Goal: Information Seeking & Learning: Understand process/instructions

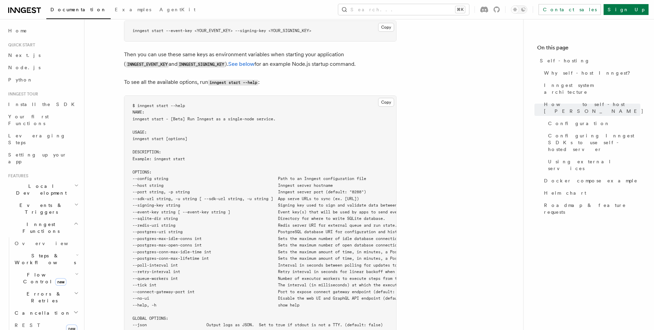
scroll to position [1208, 0]
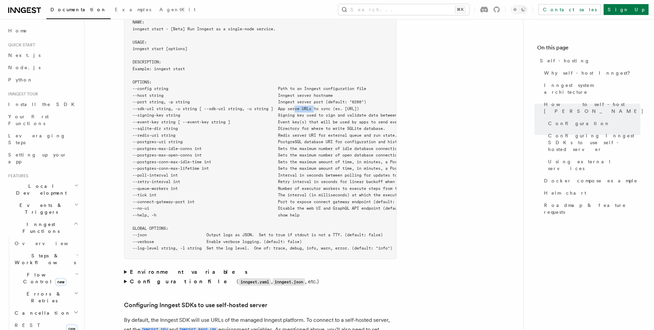
drag, startPoint x: 319, startPoint y: 89, endPoint x: 299, endPoint y: 90, distance: 19.8
click at [299, 106] on span "--sdk-url string, -u string [ --sdk-url string, -u string ] App serve URLs to s…" at bounding box center [246, 108] width 227 height 5
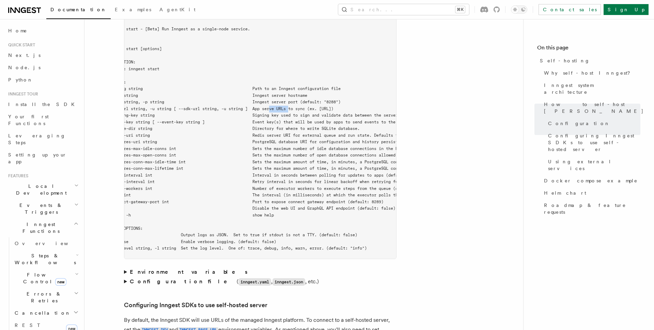
scroll to position [0, 0]
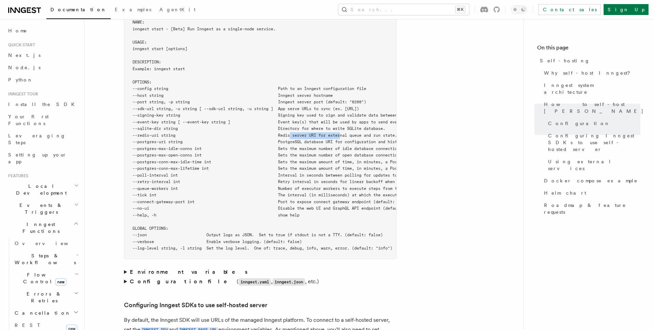
drag, startPoint x: 294, startPoint y: 117, endPoint x: 347, endPoint y: 117, distance: 52.8
click at [347, 133] on span "--redis-uri string Redis server URI for external queue and run state. Defaults …" at bounding box center [364, 135] width 463 height 5
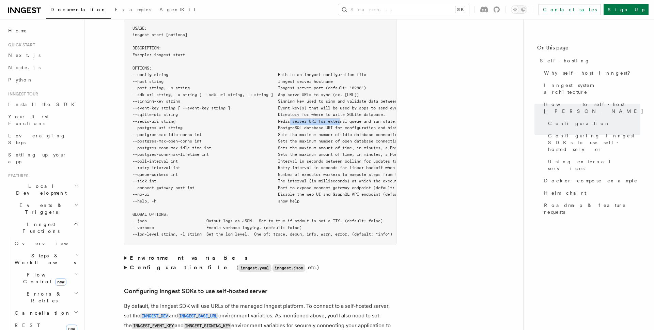
scroll to position [1223, 0]
drag, startPoint x: 300, startPoint y: 174, endPoint x: 356, endPoint y: 179, distance: 56.8
click at [356, 179] on pre "$ inngest start --help NAME: inngest start - [Beta] Run Inngest as a single-nod…" at bounding box center [260, 116] width 272 height 253
click at [364, 190] on span "--no-ui Disable the web UI and GraphQL API endpoint (default: false)" at bounding box center [277, 192] width 289 height 5
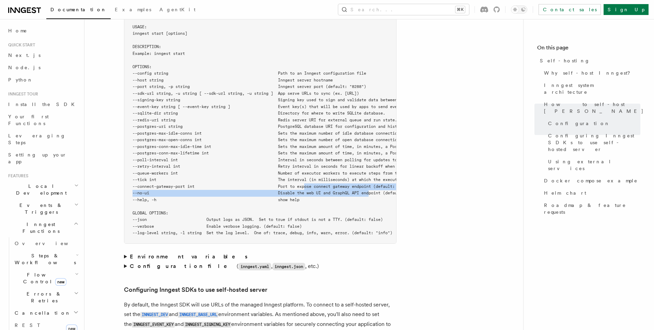
drag, startPoint x: 376, startPoint y: 174, endPoint x: 310, endPoint y: 170, distance: 65.2
click at [310, 170] on pre "$ inngest start --help NAME: inngest start - [Beta] Run Inngest as a single-nod…" at bounding box center [260, 116] width 272 height 253
click at [308, 190] on span "--no-ui Disable the web UI and GraphQL API endpoint (default: false)" at bounding box center [277, 192] width 289 height 5
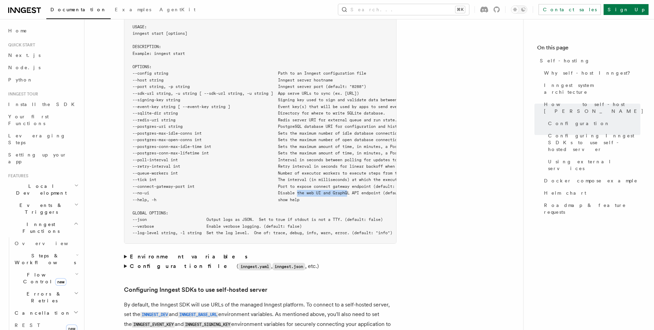
drag, startPoint x: 302, startPoint y: 174, endPoint x: 352, endPoint y: 175, distance: 50.1
click at [352, 190] on span "--no-ui Disable the web UI and GraphQL API endpoint (default: false)" at bounding box center [277, 192] width 289 height 5
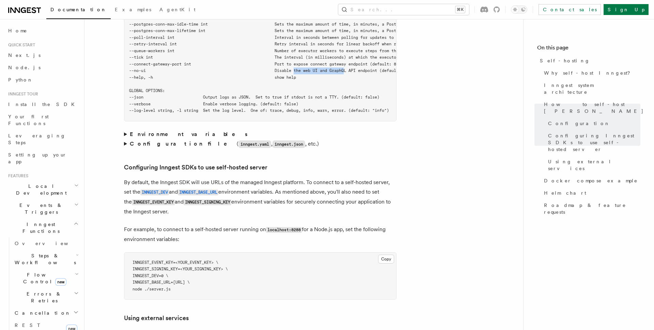
scroll to position [1347, 0]
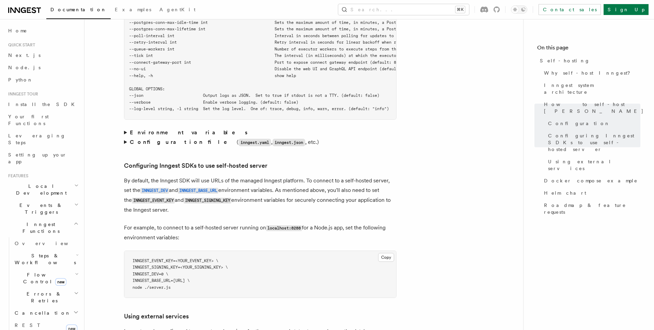
click at [157, 129] on strong "Environment variables" at bounding box center [189, 132] width 119 height 6
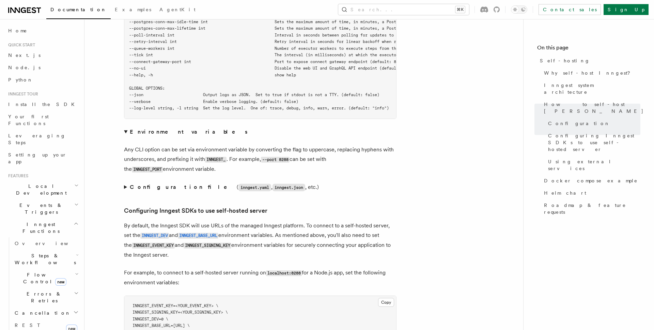
scroll to position [1349, 0]
click at [153, 128] on strong "Environment variables" at bounding box center [189, 131] width 119 height 6
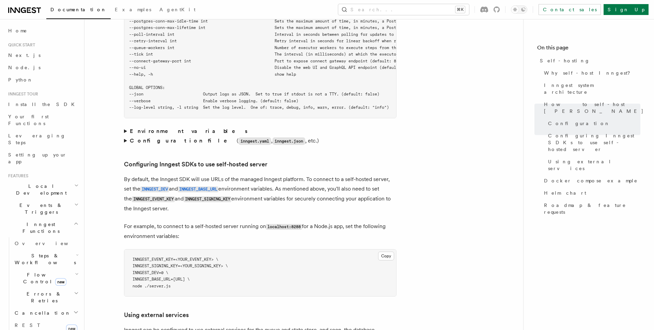
scroll to position [1348, 0]
click at [154, 138] on strong "Configuration file" at bounding box center [183, 141] width 107 height 6
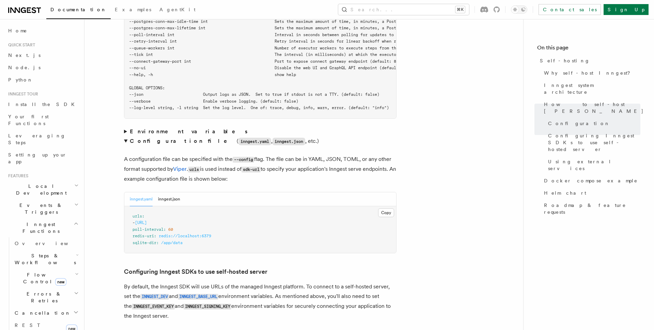
click at [154, 138] on strong "Configuration file" at bounding box center [183, 141] width 107 height 6
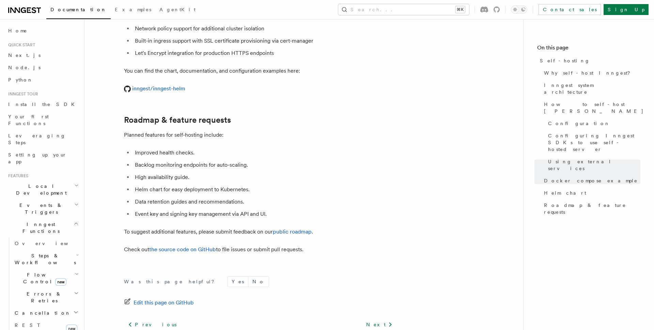
scroll to position [2594, 0]
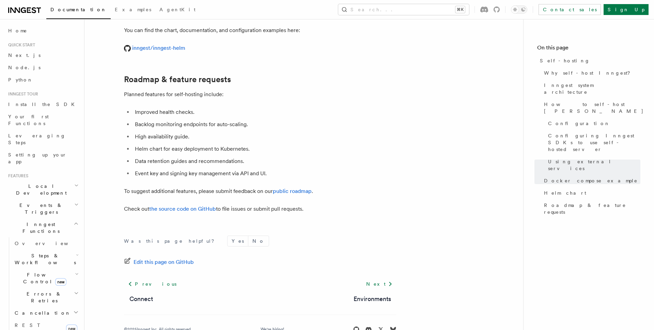
click at [31, 271] on span "Flow Control new" at bounding box center [43, 278] width 63 height 14
click at [30, 291] on span "Overview" at bounding box center [56, 293] width 70 height 5
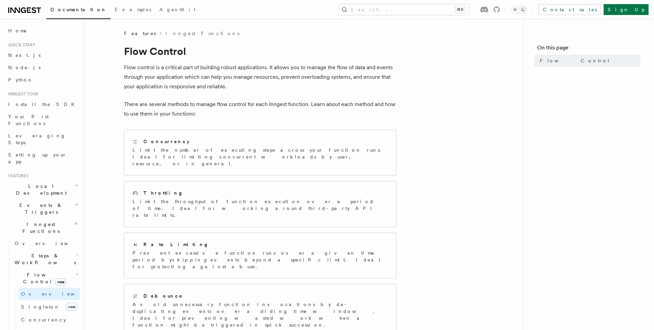
scroll to position [140, 0]
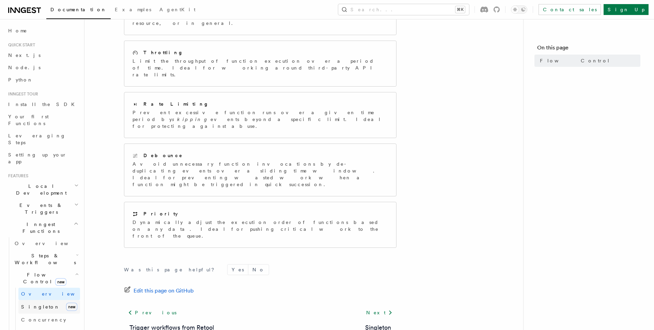
click at [31, 304] on span "Singleton" at bounding box center [40, 306] width 39 height 5
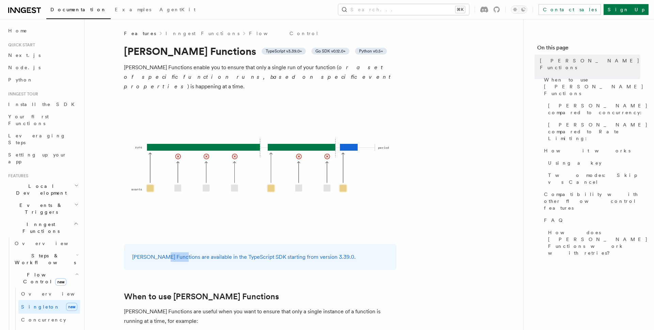
drag, startPoint x: 178, startPoint y: 248, endPoint x: 159, endPoint y: 247, distance: 19.1
click at [159, 252] on p "[PERSON_NAME] Functions are available in the TypeScript SDK starting from versi…" at bounding box center [260, 257] width 256 height 10
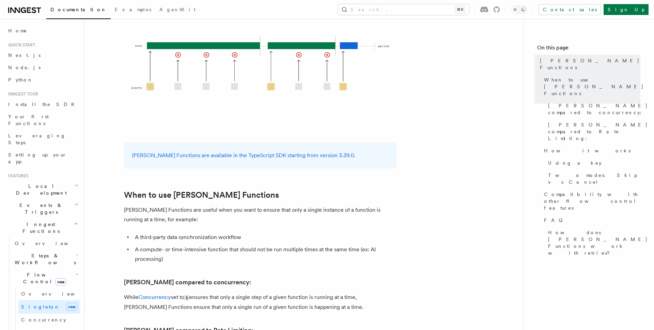
scroll to position [105, 0]
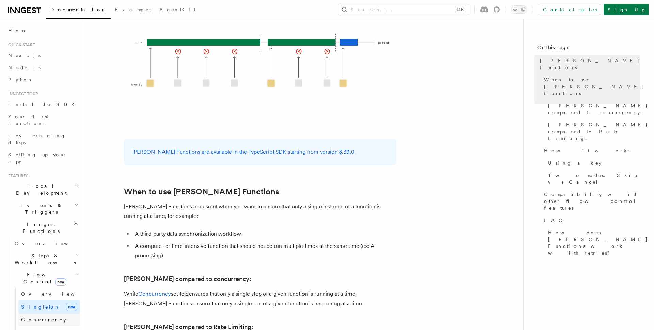
click at [27, 317] on span "Concurrency" at bounding box center [43, 319] width 45 height 5
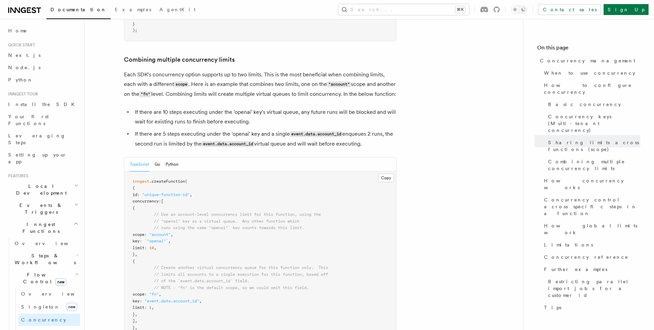
click at [53, 180] on h2 "Local Development" at bounding box center [42, 189] width 75 height 19
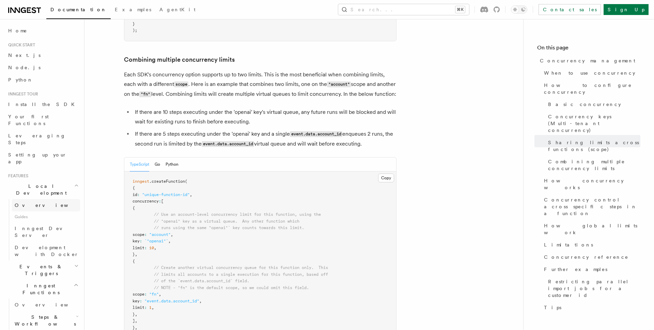
click at [43, 199] on link "Overview" at bounding box center [46, 205] width 68 height 12
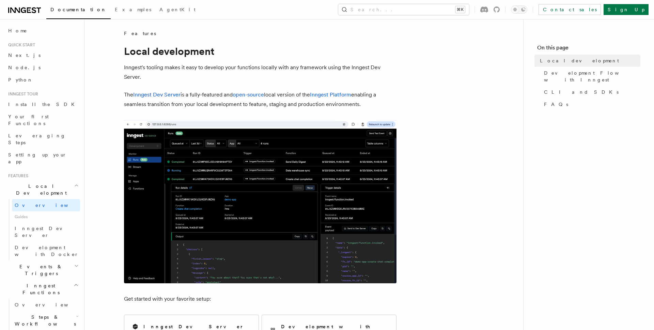
click at [230, 215] on img at bounding box center [260, 201] width 273 height 163
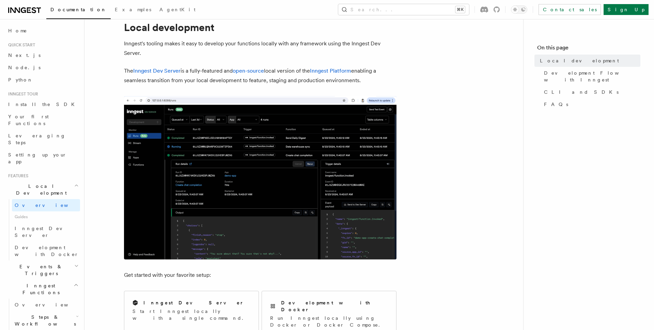
scroll to position [24, 0]
click at [254, 222] on img at bounding box center [260, 177] width 273 height 163
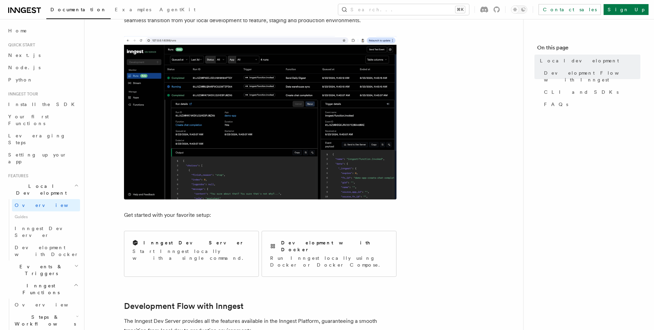
scroll to position [87, 0]
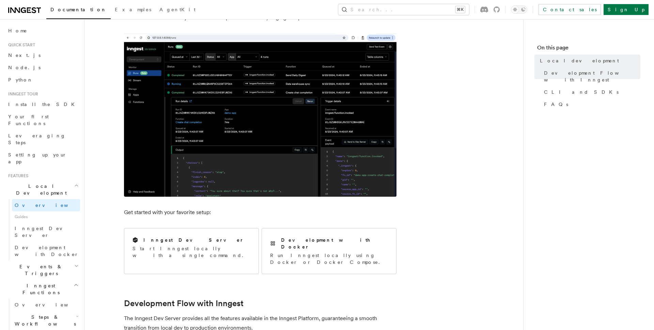
click at [263, 161] on img at bounding box center [260, 114] width 273 height 163
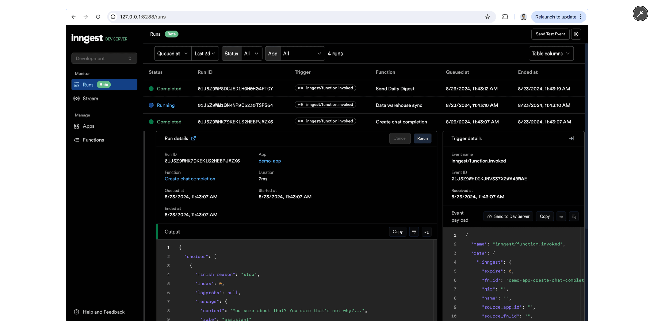
click at [40, 179] on div at bounding box center [327, 165] width 654 height 330
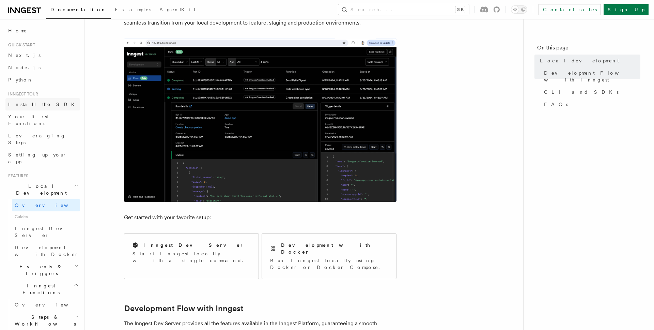
scroll to position [81, 0]
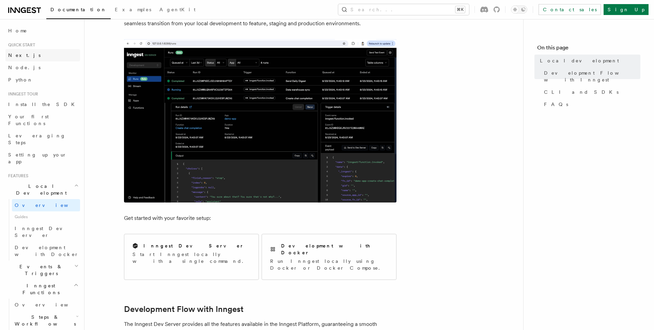
click at [44, 55] on link "Next.js" at bounding box center [42, 55] width 75 height 12
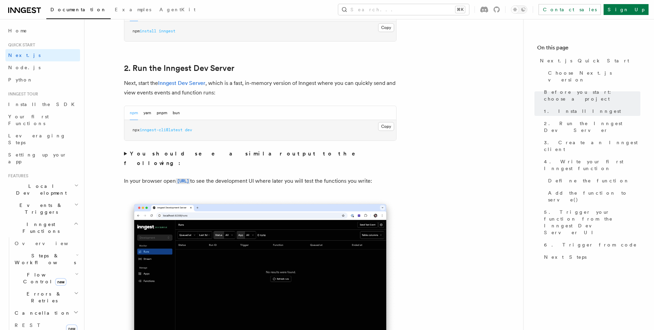
scroll to position [462, 0]
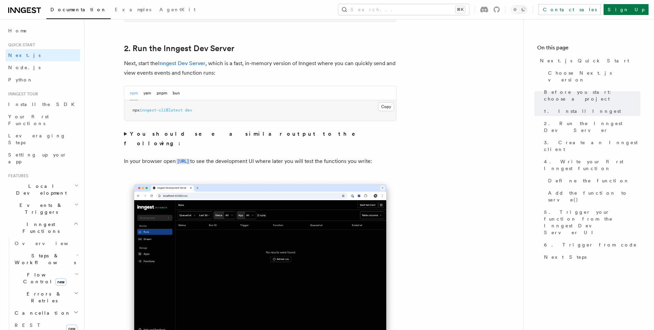
click at [125, 135] on summary "You should see a similar output to the following:" at bounding box center [260, 138] width 273 height 19
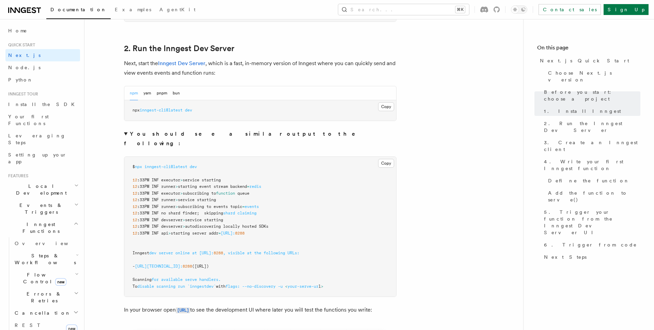
click at [125, 135] on summary "You should see a similar output to the following:" at bounding box center [260, 138] width 273 height 19
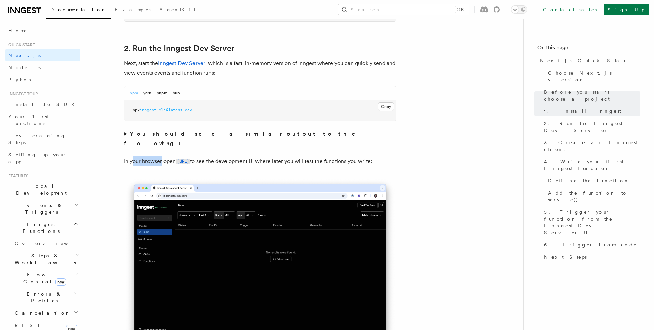
drag, startPoint x: 162, startPoint y: 152, endPoint x: 129, endPoint y: 152, distance: 32.7
click at [131, 156] on p "In your browser open [URL] to see the development UI where later you will test …" at bounding box center [260, 161] width 273 height 10
click at [126, 156] on p "In your browser open [URL] to see the development UI where later you will test …" at bounding box center [260, 161] width 273 height 10
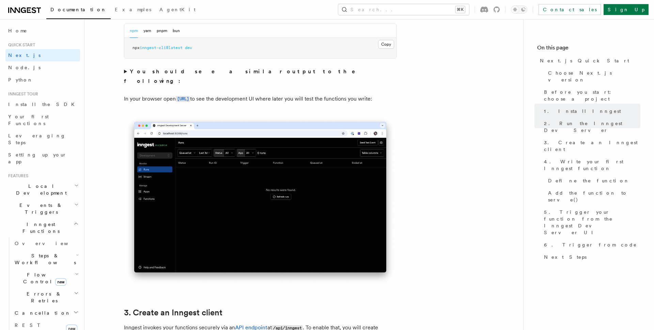
scroll to position [525, 0]
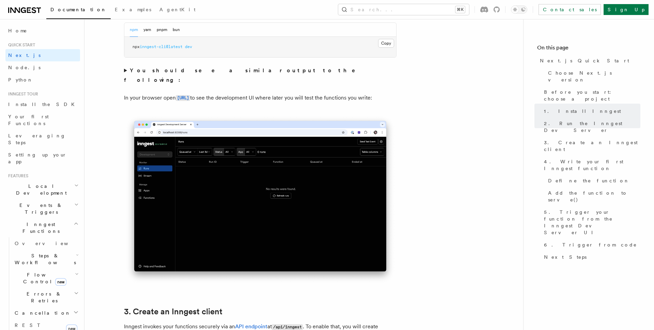
click at [162, 197] on img at bounding box center [260, 199] width 273 height 171
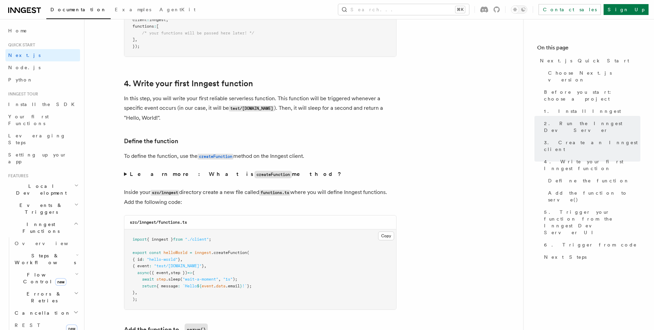
scroll to position [1050, 0]
click at [142, 171] on strong "Learn more: What is createFunction method?" at bounding box center [236, 173] width 213 height 6
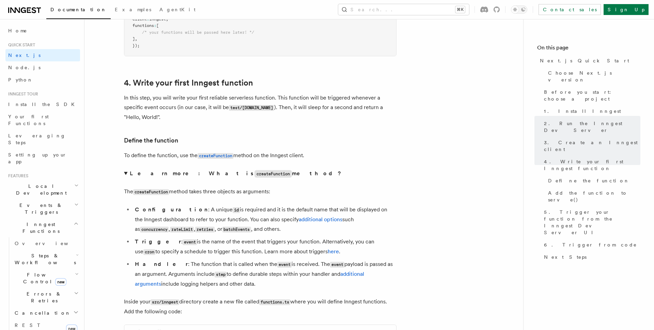
click at [133, 172] on strong "Learn more: What is createFunction method?" at bounding box center [236, 173] width 213 height 6
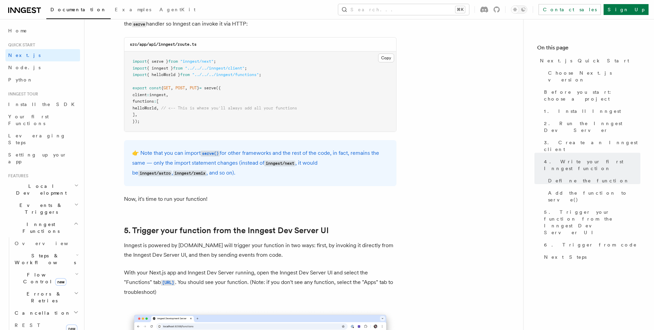
scroll to position [1381, 0]
drag, startPoint x: 195, startPoint y: 152, endPoint x: 189, endPoint y: 153, distance: 6.1
click at [189, 153] on p "👉 Note that you can import serve() for other frameworks and the rest of the cod…" at bounding box center [260, 163] width 256 height 30
click at [184, 154] on p "👉 Note that you can import serve() for other frameworks and the rest of the cod…" at bounding box center [260, 163] width 256 height 30
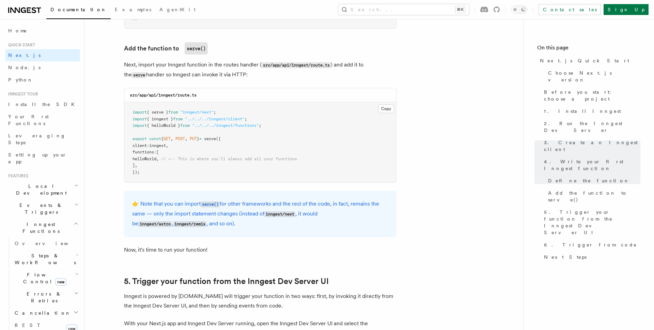
scroll to position [1331, 0]
click at [126, 192] on div "👉 Note that you can import serve() for other frameworks and the rest of the cod…" at bounding box center [260, 213] width 273 height 46
